Goal: Use online tool/utility: Utilize a website feature to perform a specific function

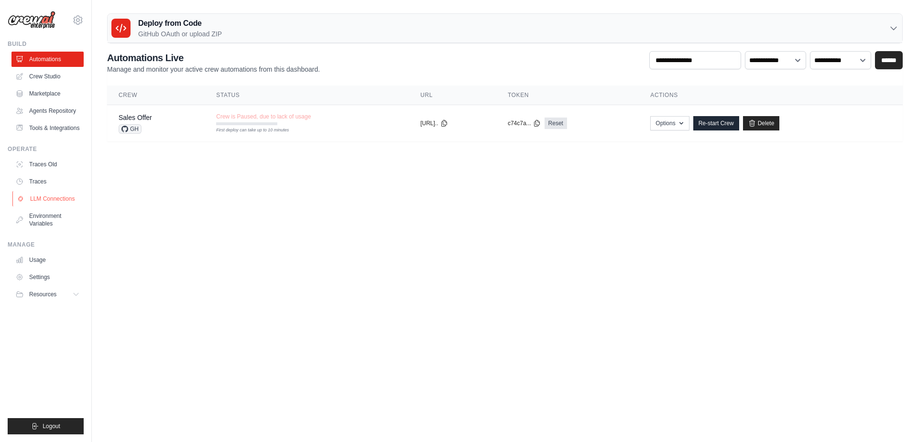
click at [48, 198] on link "LLM Connections" at bounding box center [48, 198] width 72 height 15
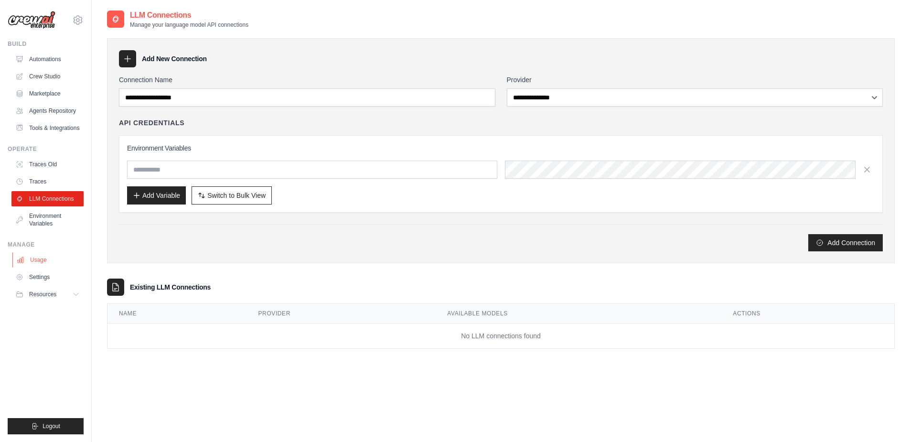
click at [37, 259] on link "Usage" at bounding box center [48, 259] width 72 height 15
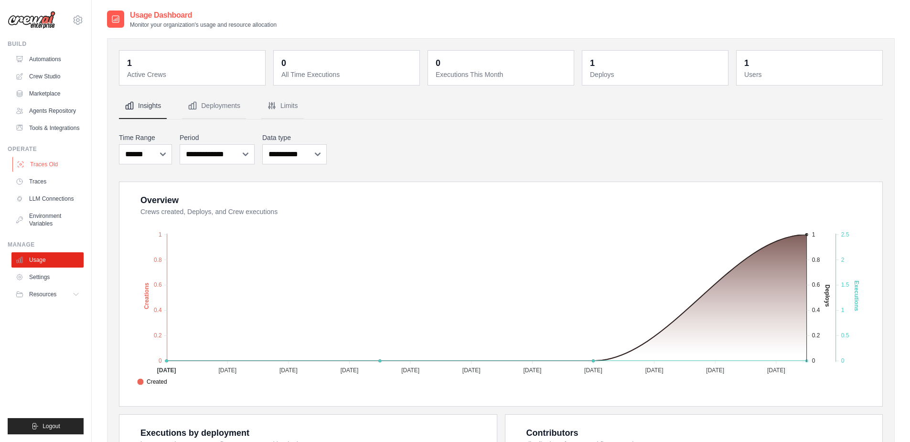
click at [51, 162] on link "Traces Old" at bounding box center [48, 164] width 72 height 15
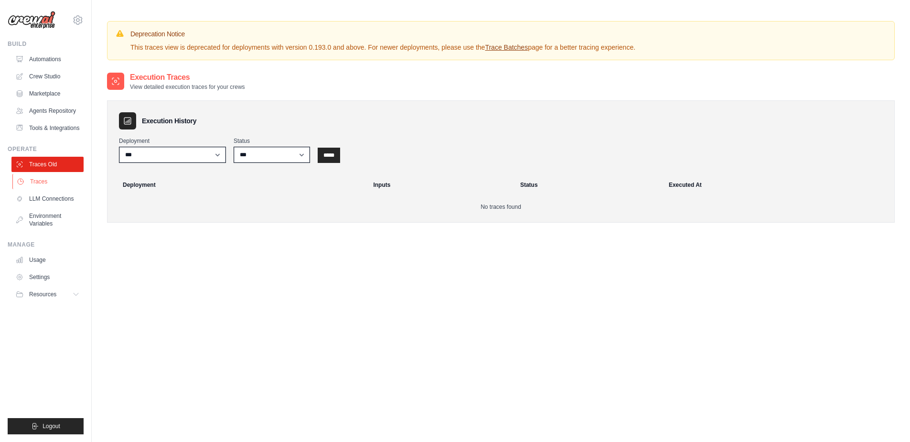
click at [44, 177] on link "Traces" at bounding box center [48, 181] width 72 height 15
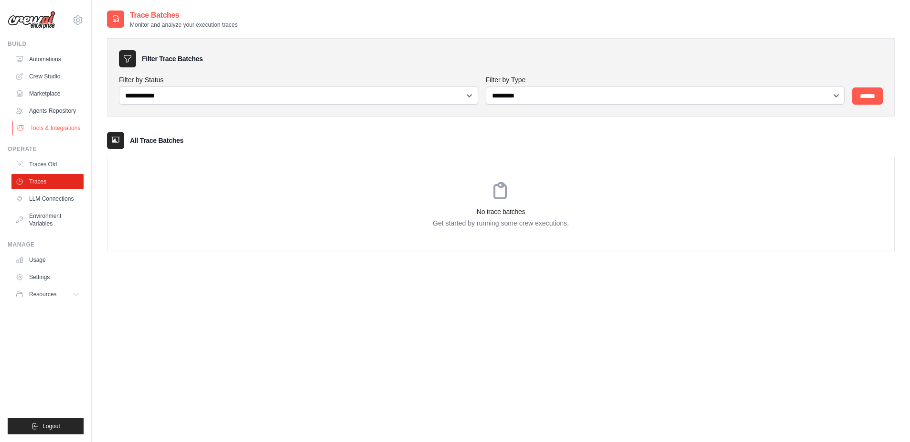
click at [55, 130] on link "Tools & Integrations" at bounding box center [48, 127] width 72 height 15
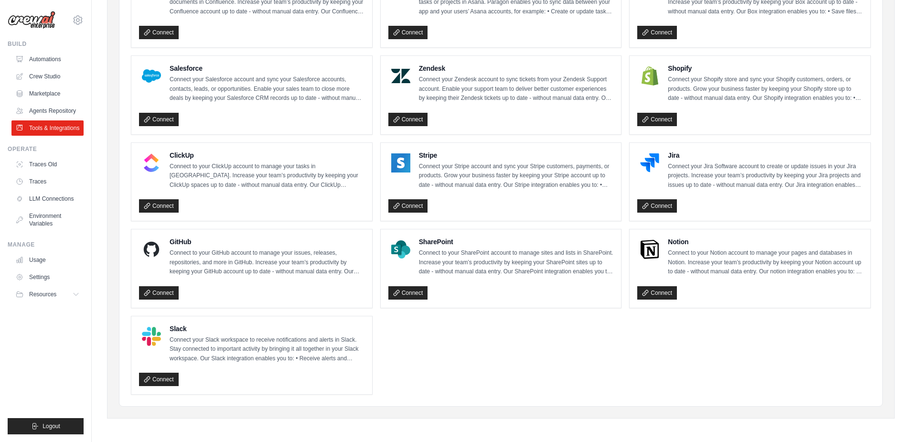
scroll to position [418, 0]
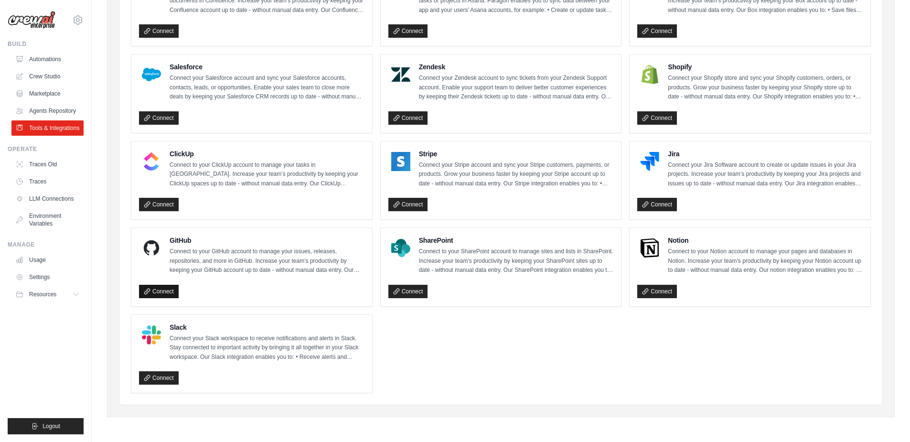
click at [166, 286] on link "Connect" at bounding box center [159, 291] width 40 height 13
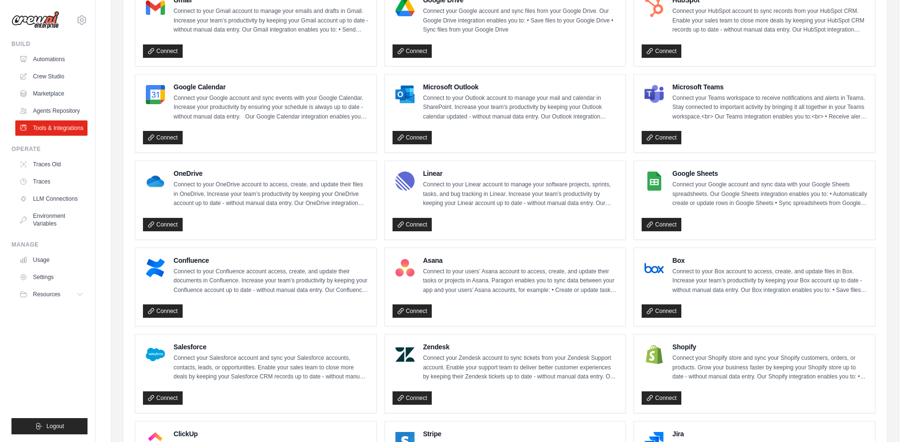
scroll to position [0, 0]
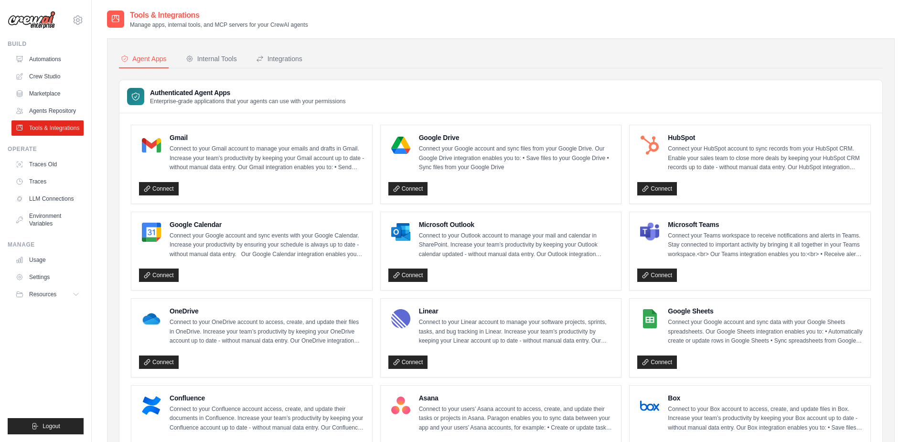
click at [61, 51] on div "Build Automations Crew Studio Marketplace Agents Repository" at bounding box center [46, 88] width 76 height 96
click at [51, 67] on ul "Automations Crew Studio Marketplace Agents Repository Tools & Integrations" at bounding box center [47, 94] width 72 height 84
click at [54, 59] on link "Automations" at bounding box center [48, 59] width 72 height 15
